Goal: Check status: Check status

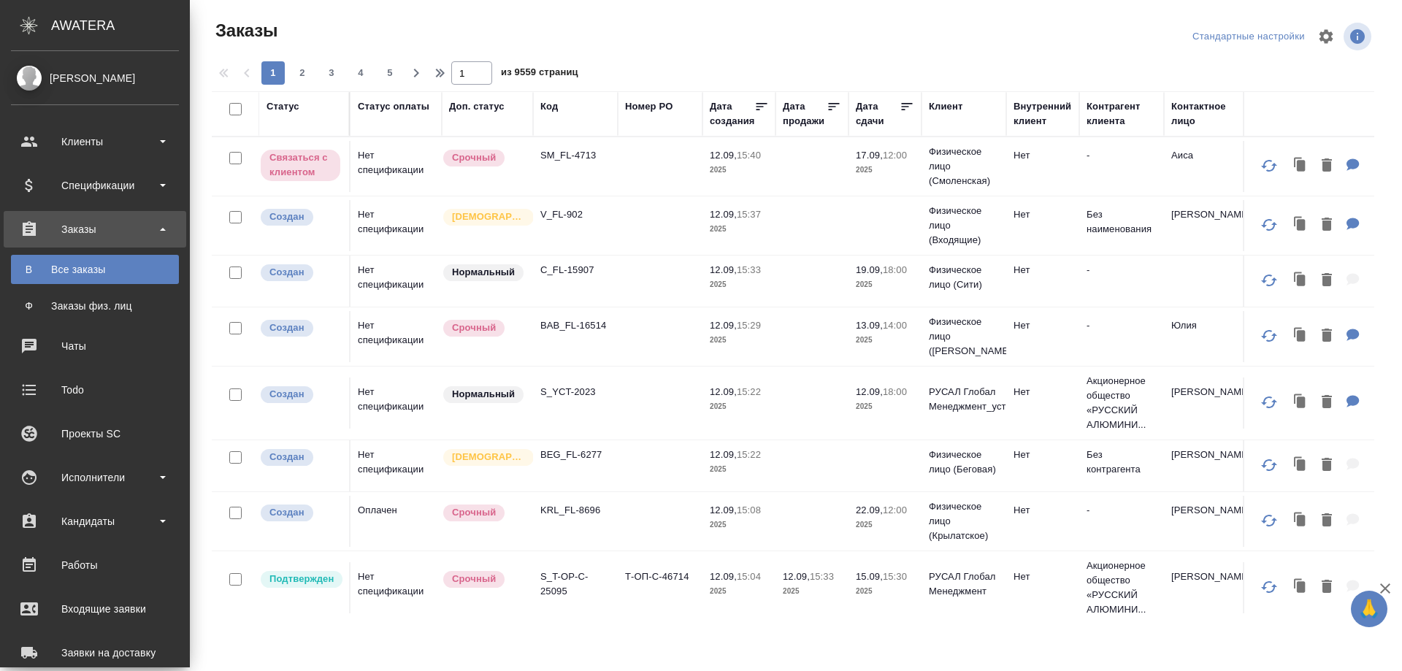
scroll to position [245, 0]
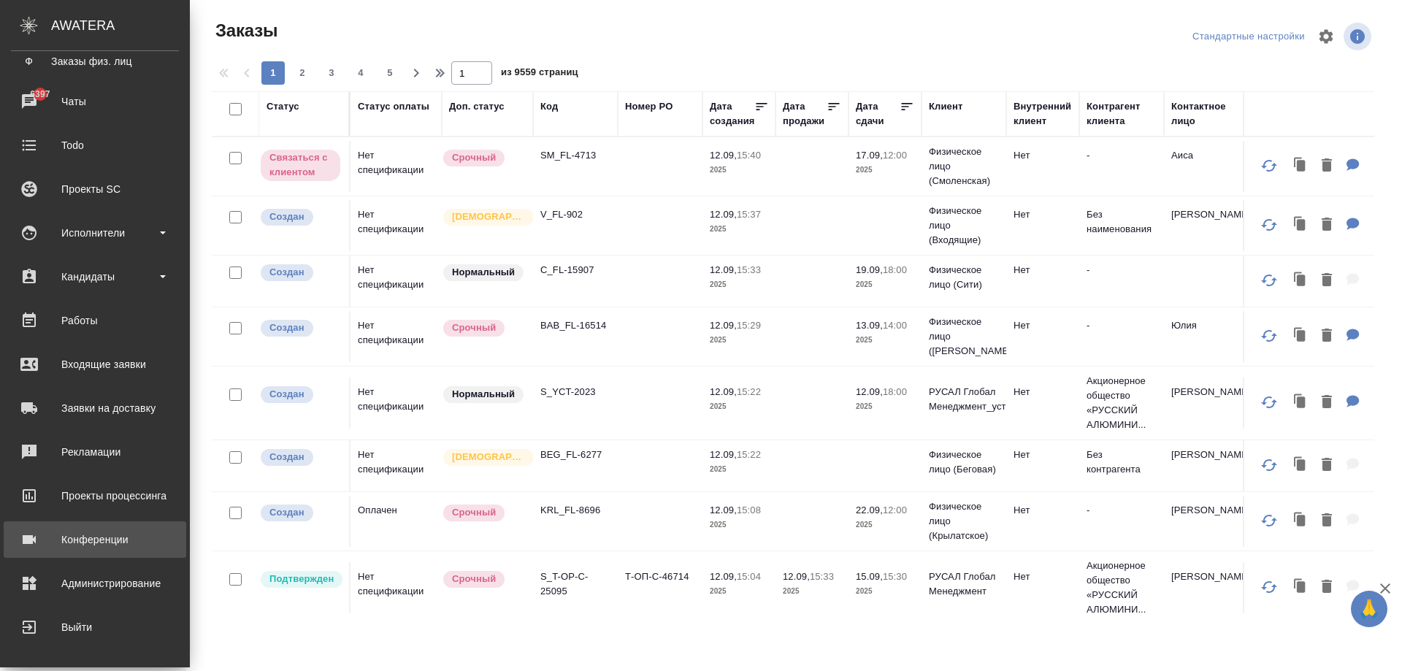
click at [85, 539] on div "Конференции" at bounding box center [95, 540] width 168 height 22
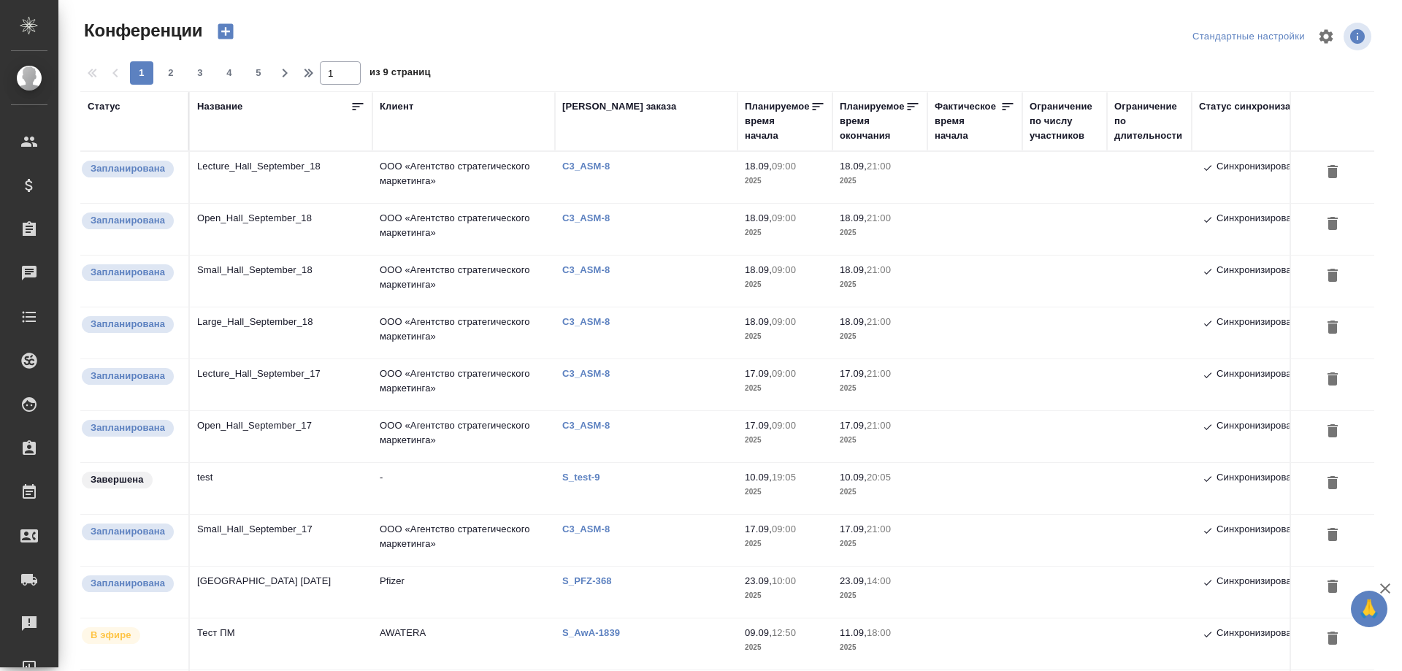
click at [391, 283] on td "ООО «Агентство стратегического маркетинга»" at bounding box center [463, 281] width 183 height 51
